Goal: Check status

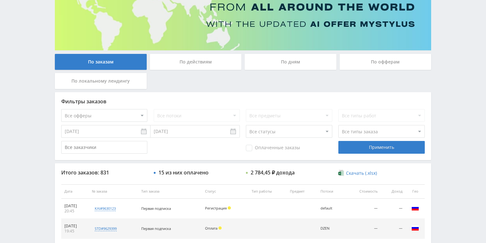
click at [200, 63] on div "По действиям" at bounding box center [196, 62] width 92 height 16
click at [0, 0] on input "По действиям" at bounding box center [0, 0] width 0 height 0
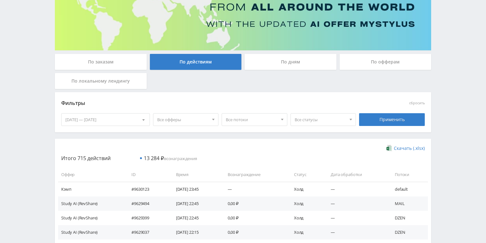
click at [284, 65] on div "По дням" at bounding box center [291, 62] width 92 height 16
click at [0, 0] on input "По дням" at bounding box center [0, 0] width 0 height 0
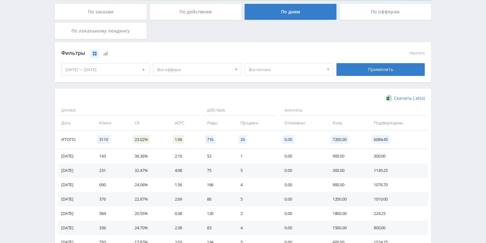
scroll to position [123, 0]
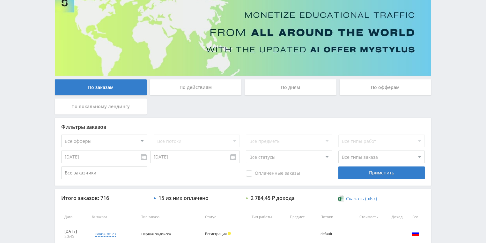
click at [198, 85] on div "По действиям" at bounding box center [196, 87] width 92 height 16
click at [0, 0] on input "По действиям" at bounding box center [0, 0] width 0 height 0
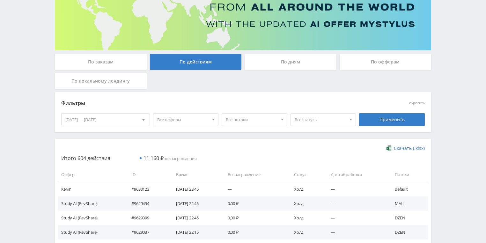
click at [272, 70] on div "По дням" at bounding box center [291, 62] width 92 height 16
click at [0, 0] on input "По дням" at bounding box center [0, 0] width 0 height 0
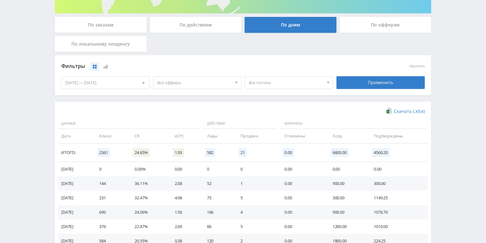
scroll to position [153, 0]
